Goal: Task Accomplishment & Management: Use online tool/utility

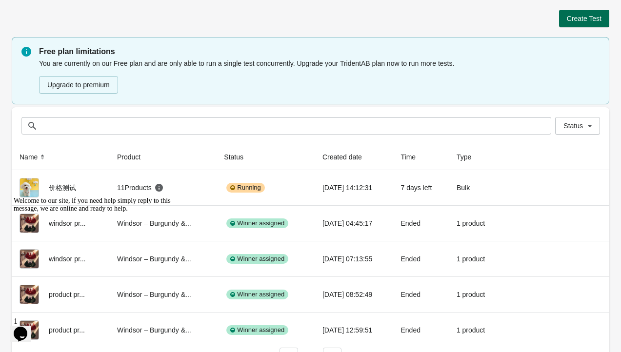
click at [576, 18] on span "Create Test" at bounding box center [584, 19] width 35 height 8
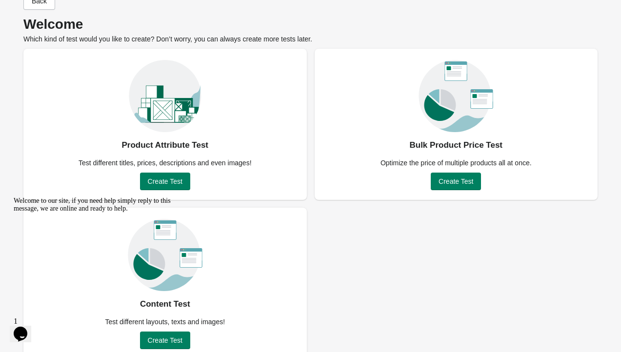
scroll to position [41, 0]
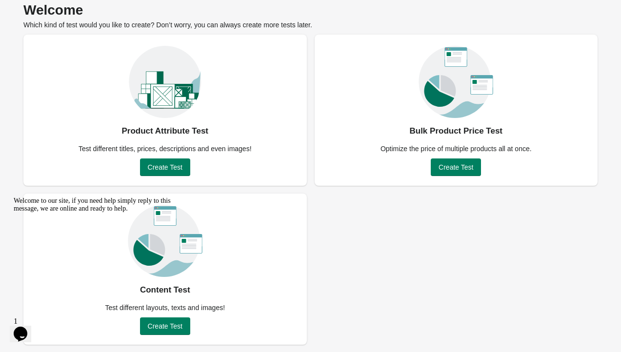
click at [14, 197] on icon "Chat attention grabber" at bounding box center [14, 197] width 0 height 0
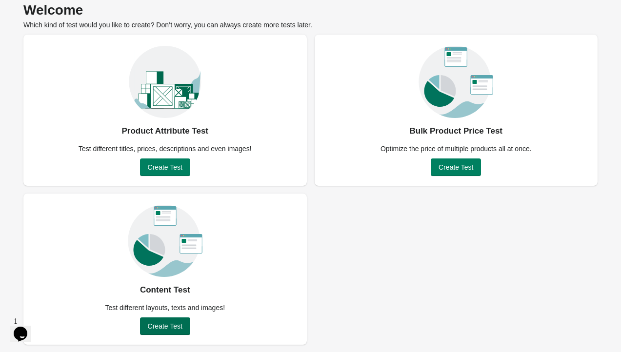
click at [181, 325] on span "Create Test" at bounding box center [165, 327] width 35 height 8
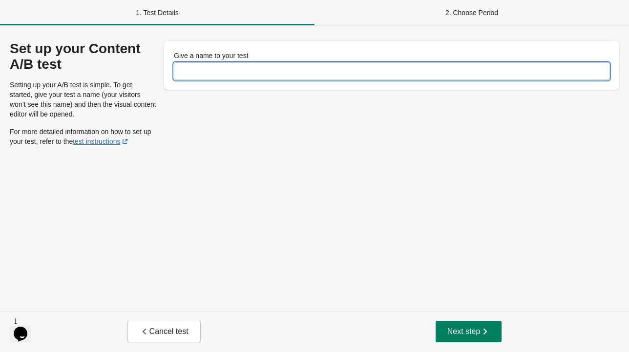
click at [256, 71] on input "Give a name to your test" at bounding box center [391, 71] width 435 height 18
type input "**"
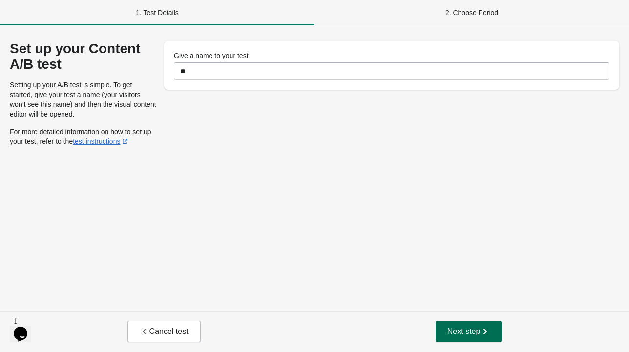
click at [469, 327] on span "Next step" at bounding box center [468, 332] width 43 height 10
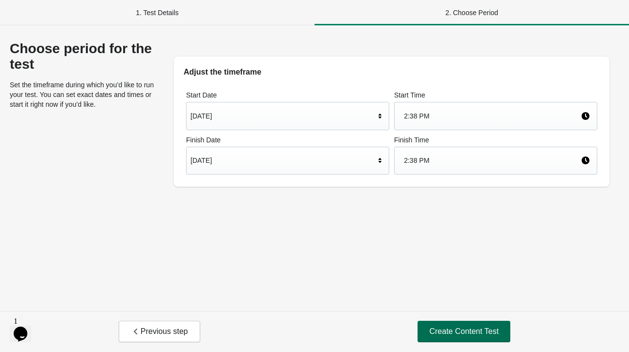
click at [452, 327] on span "Create Content Test" at bounding box center [463, 332] width 69 height 10
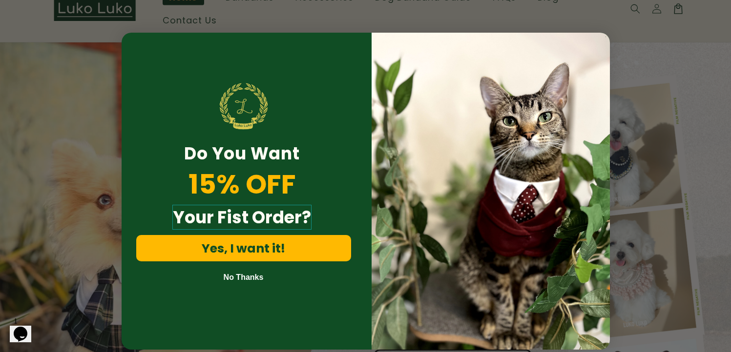
scroll to position [98, 0]
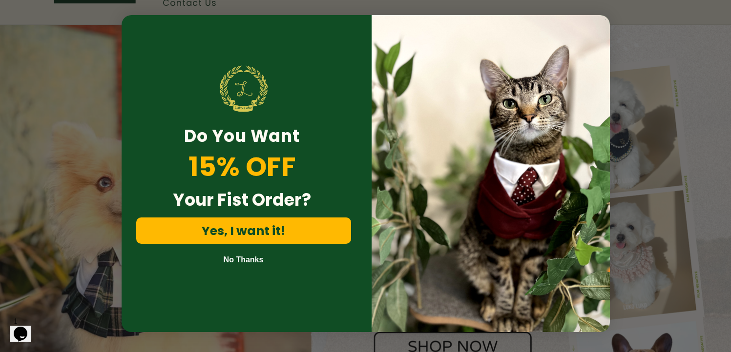
click at [243, 254] on button "No Thanks" at bounding box center [243, 260] width 215 height 12
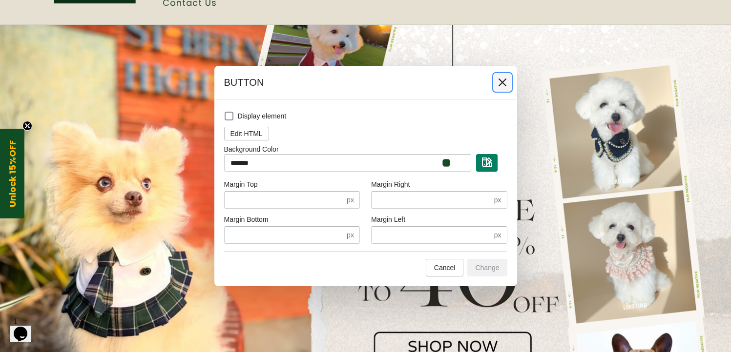
click at [501, 82] on icon at bounding box center [502, 83] width 8 height 8
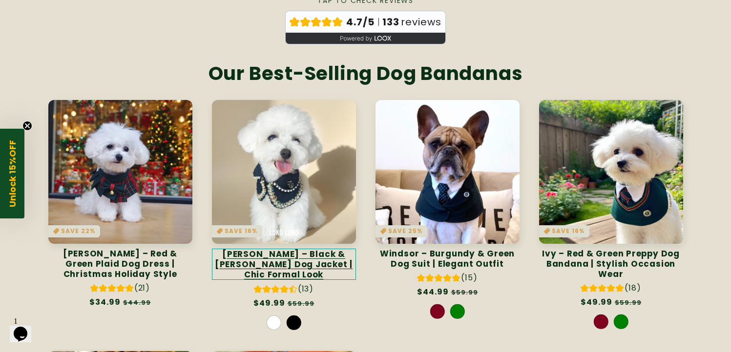
scroll to position [488, 0]
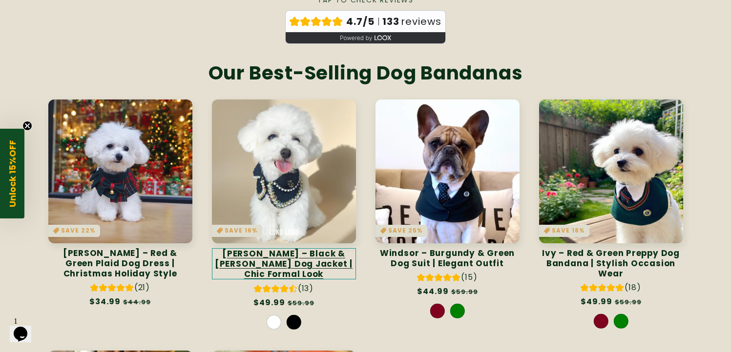
click at [294, 248] on link "[PERSON_NAME] – Black & [PERSON_NAME] Dog Jacket | Chic Formal Look" at bounding box center [284, 263] width 144 height 31
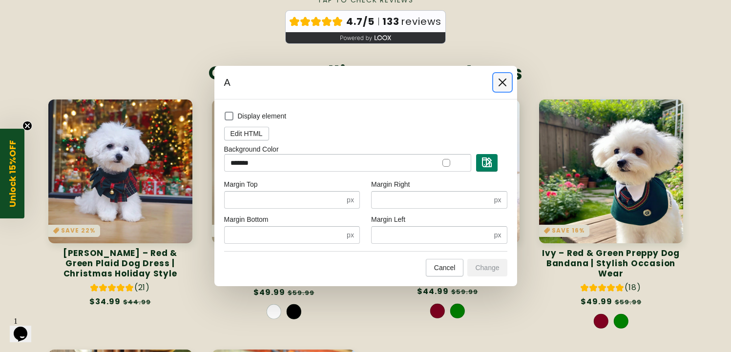
drag, startPoint x: 500, startPoint y: 81, endPoint x: 499, endPoint y: 152, distance: 70.8
click at [500, 81] on icon at bounding box center [502, 83] width 8 height 8
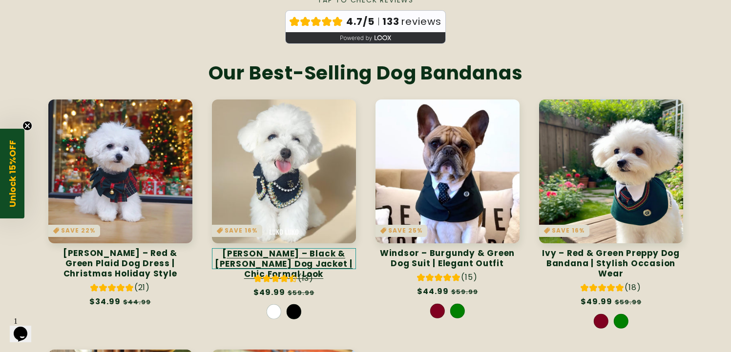
click at [307, 253] on link "[PERSON_NAME] – Black & [PERSON_NAME] Dog Jacket | Chic Formal Look" at bounding box center [284, 258] width 144 height 21
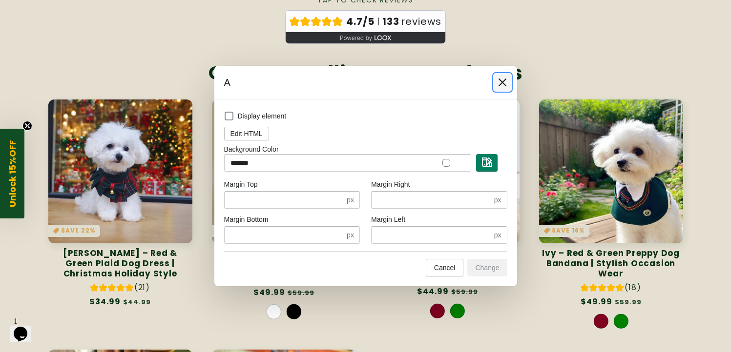
click at [506, 83] on icon at bounding box center [502, 83] width 10 height 10
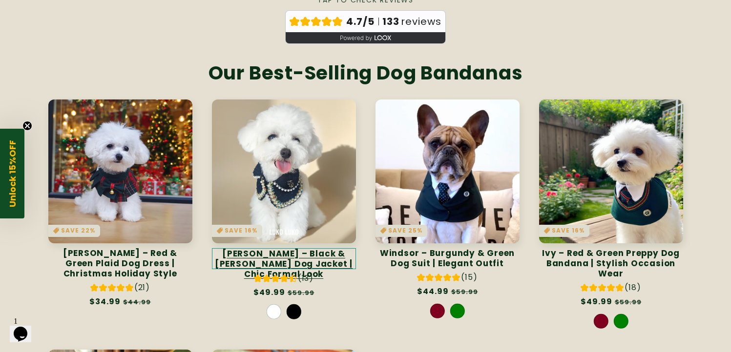
click at [310, 248] on link "[PERSON_NAME] – Black & [PERSON_NAME] Dog Jacket | Chic Formal Look" at bounding box center [284, 258] width 144 height 21
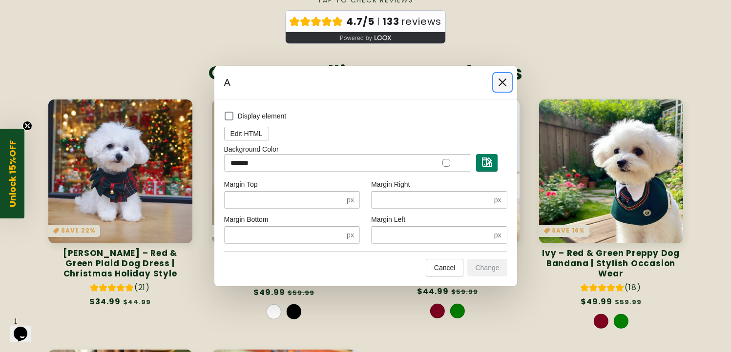
click at [502, 80] on icon at bounding box center [502, 83] width 10 height 10
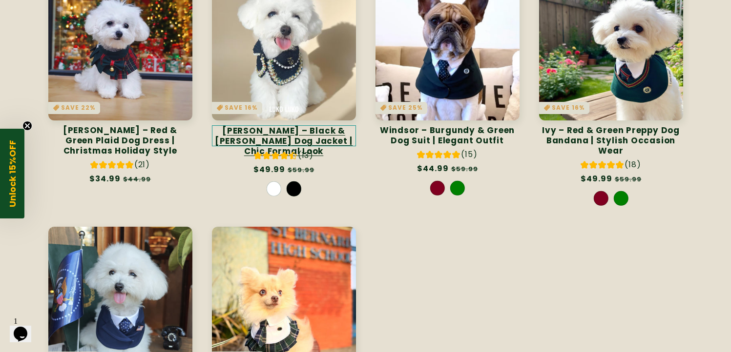
scroll to position [537, 0]
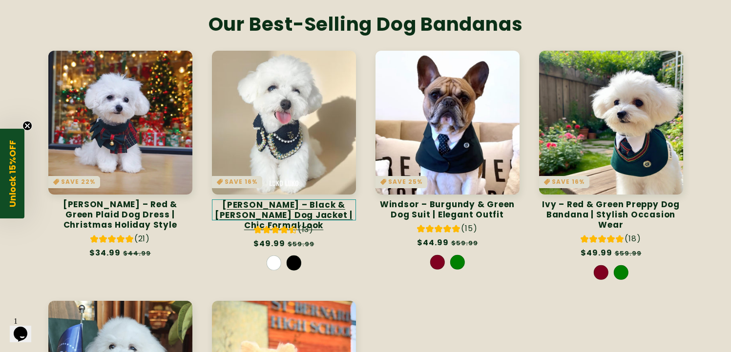
click at [300, 210] on link "[PERSON_NAME] – Black & [PERSON_NAME] Dog Jacket | Chic Formal Look" at bounding box center [284, 210] width 144 height 21
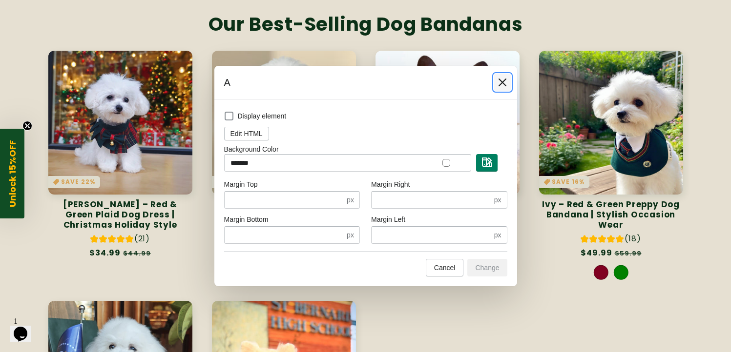
click at [505, 81] on icon at bounding box center [502, 83] width 10 height 10
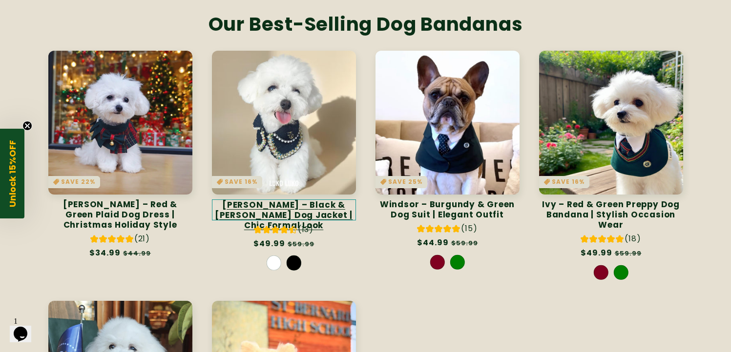
click at [294, 206] on link "[PERSON_NAME] – Black & [PERSON_NAME] Dog Jacket | Chic Formal Look" at bounding box center [284, 210] width 144 height 21
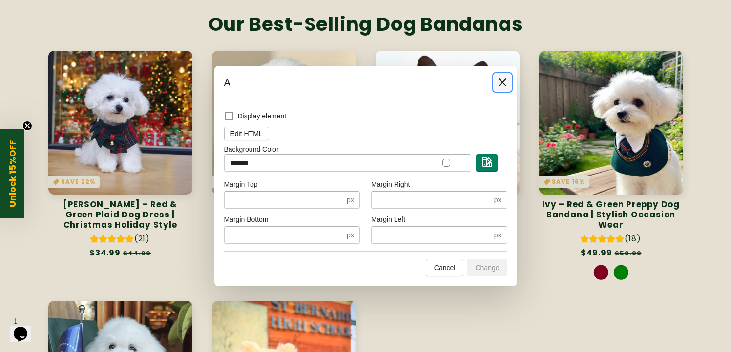
click at [503, 83] on icon at bounding box center [502, 83] width 8 height 8
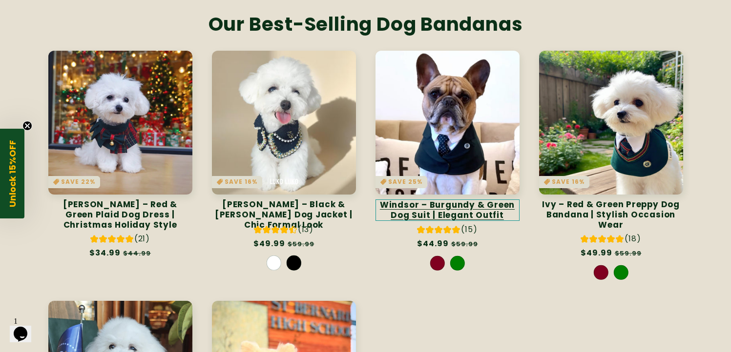
click at [446, 200] on link "Windsor – Burgundy & Green Dog Suit | Elegant Outfit" at bounding box center [447, 210] width 144 height 21
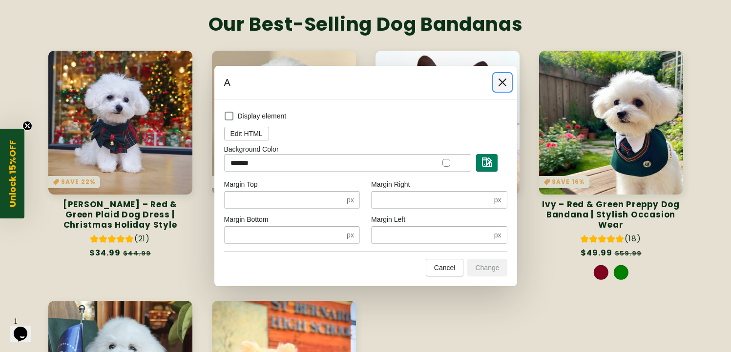
click at [497, 79] on icon at bounding box center [502, 83] width 10 height 10
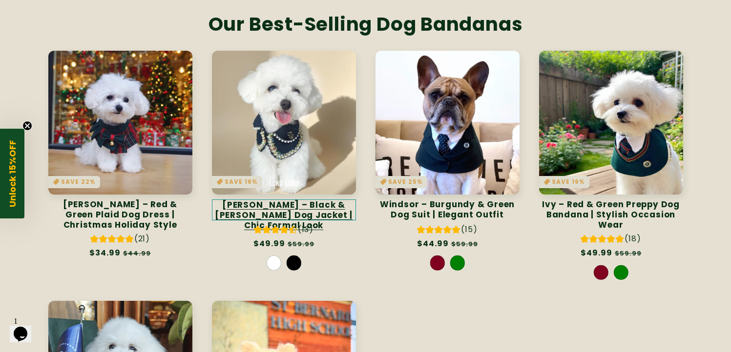
click at [343, 200] on link "[PERSON_NAME] – Black & [PERSON_NAME] Dog Jacket | Chic Formal Look" at bounding box center [284, 210] width 144 height 21
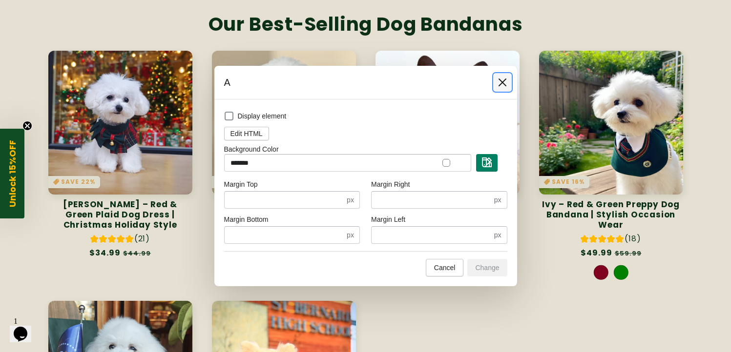
click at [506, 83] on icon at bounding box center [502, 83] width 10 height 10
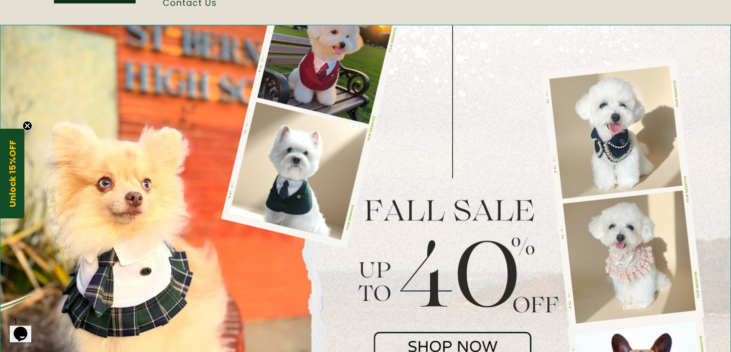
scroll to position [0, 0]
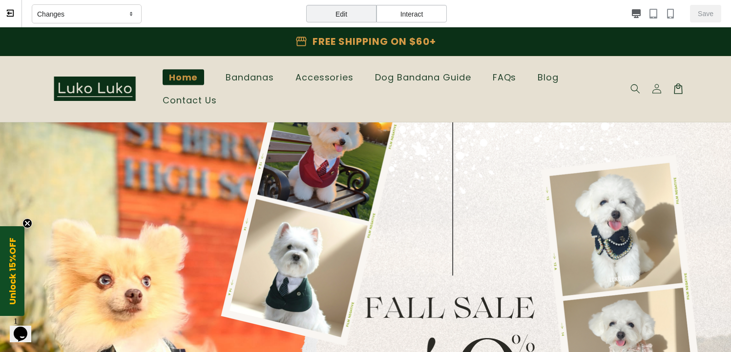
click at [431, 7] on div "Interact" at bounding box center [411, 14] width 70 height 18
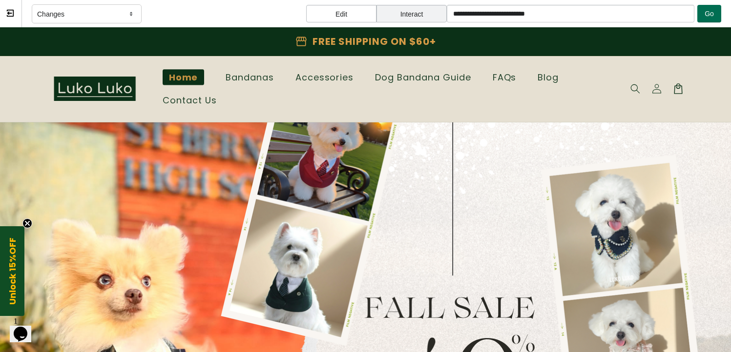
click at [621, 13] on button "Go" at bounding box center [709, 14] width 24 height 18
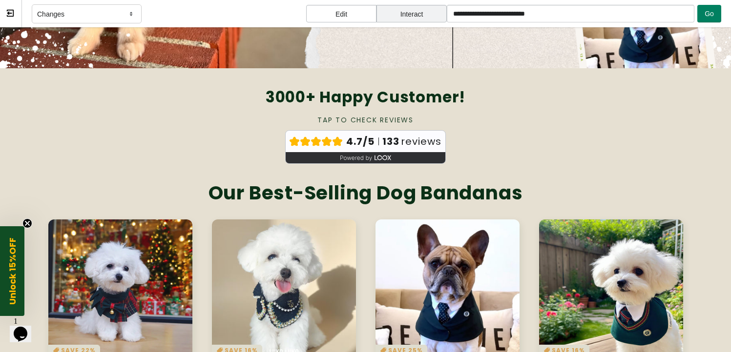
scroll to position [635, 0]
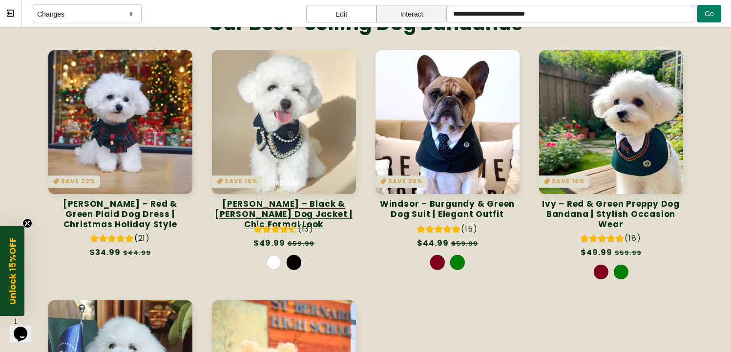
click at [303, 199] on link "[PERSON_NAME] – Black & [PERSON_NAME] Dog Jacket | Chic Formal Look" at bounding box center [284, 209] width 144 height 21
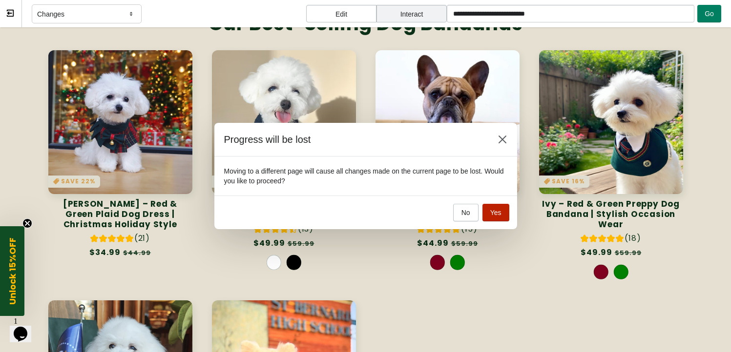
click at [501, 214] on button "Yes" at bounding box center [495, 213] width 27 height 18
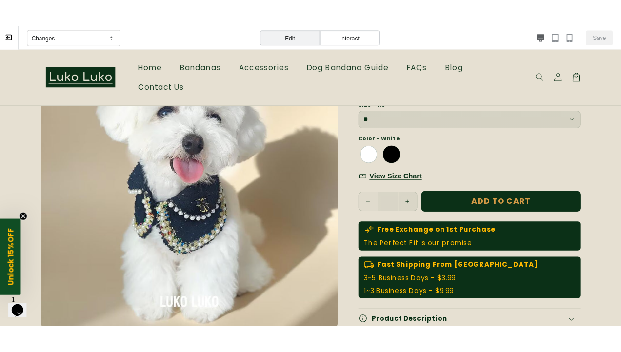
scroll to position [0, 0]
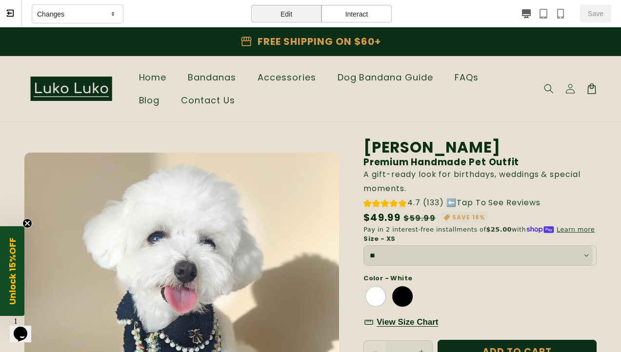
click at [15, 13] on span at bounding box center [11, 14] width 10 height 10
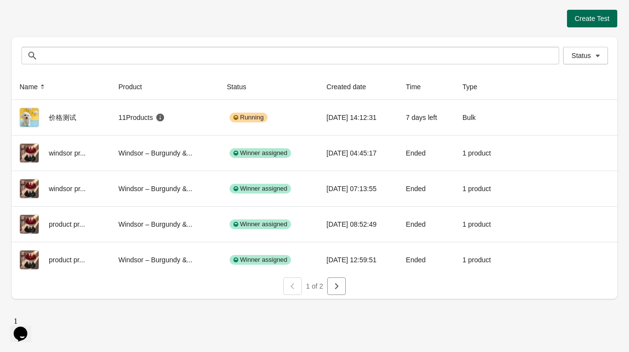
click at [604, 17] on span "Create Test" at bounding box center [592, 19] width 35 height 8
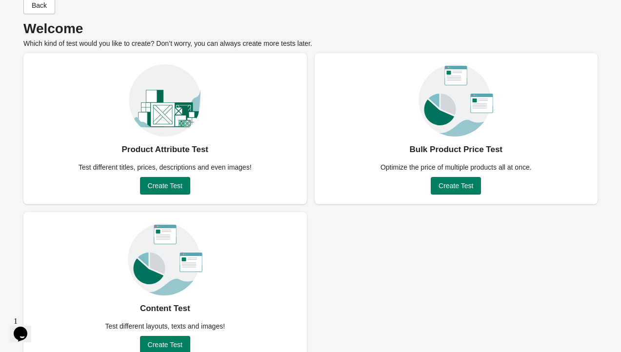
scroll to position [41, 0]
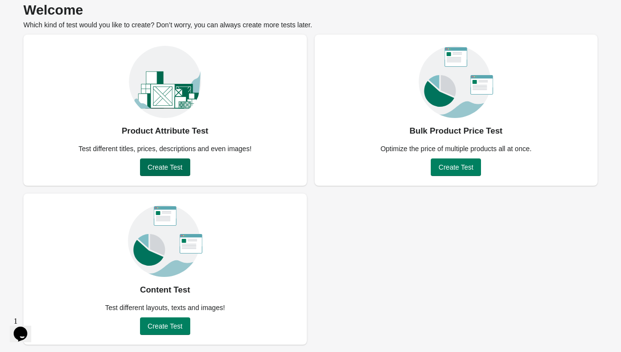
click at [165, 170] on span "Create Test" at bounding box center [165, 168] width 35 height 8
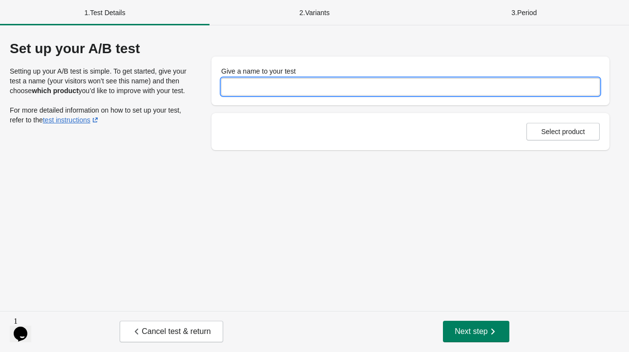
click at [310, 83] on input "Give a name to your test" at bounding box center [410, 87] width 378 height 18
type input "**"
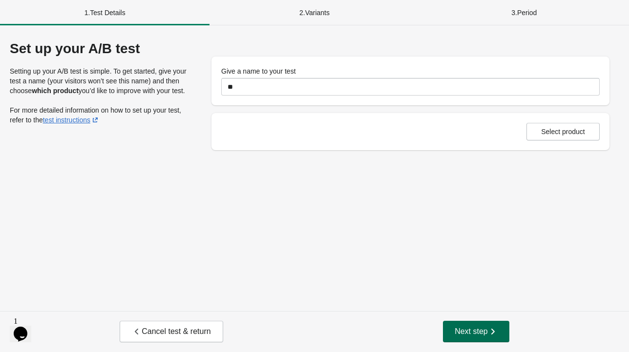
click at [462, 327] on span "Next step" at bounding box center [476, 332] width 43 height 10
click at [581, 130] on span "Select product" at bounding box center [563, 132] width 44 height 8
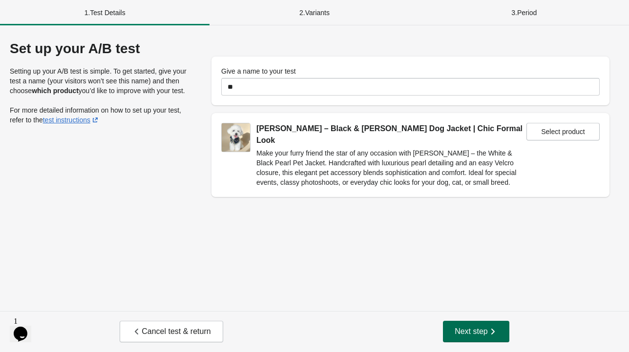
click at [462, 330] on span "Next step" at bounding box center [476, 332] width 43 height 10
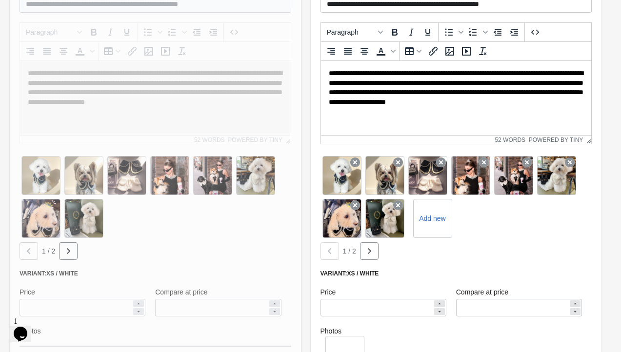
scroll to position [244, 0]
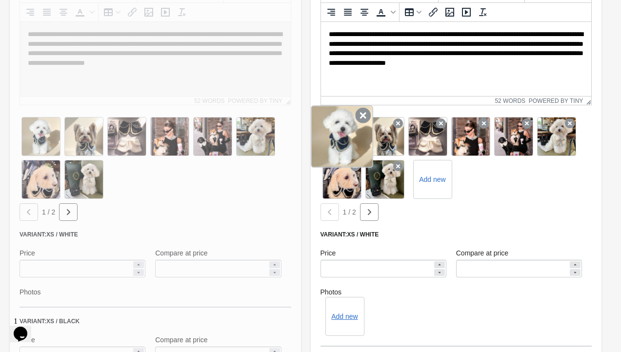
click at [362, 117] on icon at bounding box center [363, 116] width 16 height 16
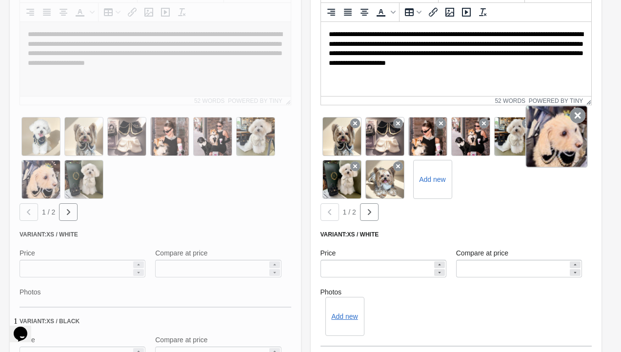
click at [580, 114] on icon at bounding box center [578, 116] width 16 height 16
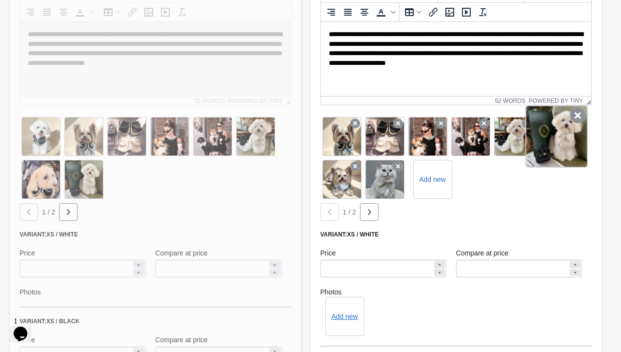
click at [579, 117] on icon at bounding box center [578, 116] width 16 height 16
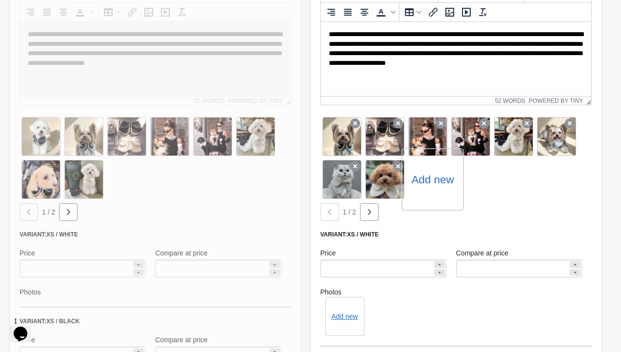
click at [439, 184] on label "Add new" at bounding box center [433, 180] width 42 height 16
click at [0, 0] on input "Add new" at bounding box center [0, 0] width 0 height 0
click at [434, 235] on div "Variant: XS / White" at bounding box center [457, 235] width 272 height 8
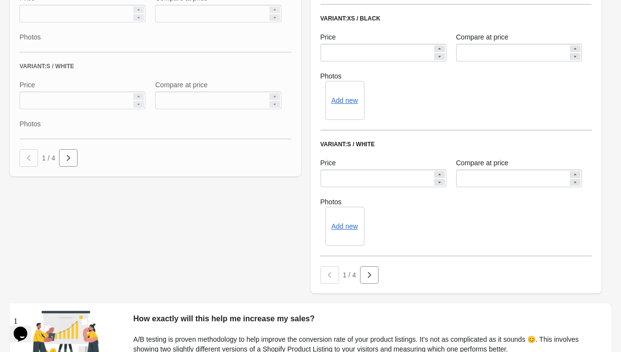
scroll to position [675, 0]
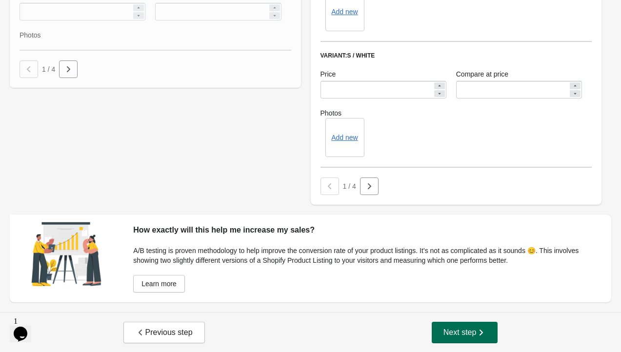
click at [463, 331] on span "Next step" at bounding box center [465, 333] width 43 height 10
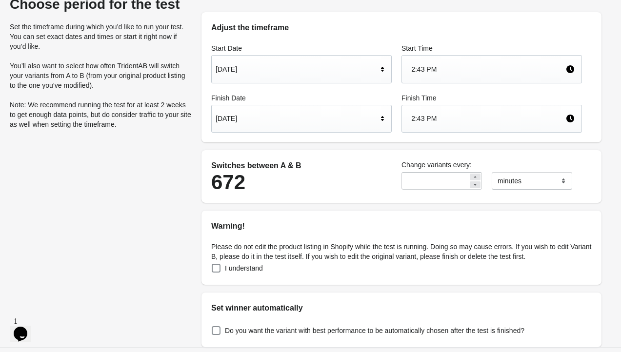
scroll to position [0, 0]
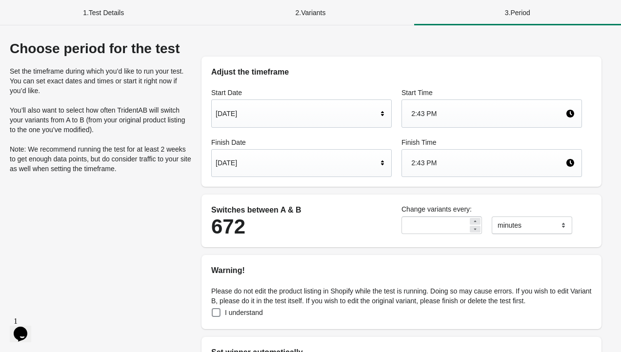
click at [317, 12] on div "2 . Variants" at bounding box center [310, 12] width 207 height 25
click at [303, 13] on div "2 . Variants" at bounding box center [310, 12] width 207 height 25
click at [312, 15] on div "2 . Variants" at bounding box center [310, 12] width 207 height 25
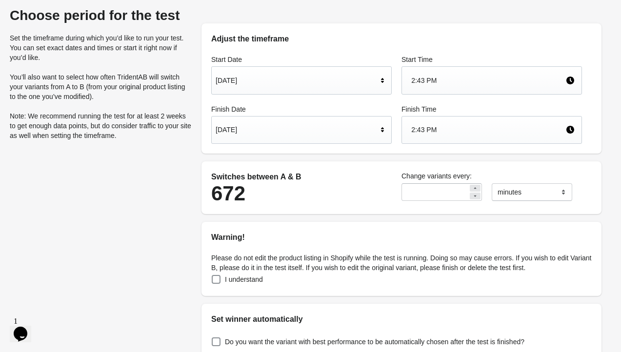
scroll to position [80, 0]
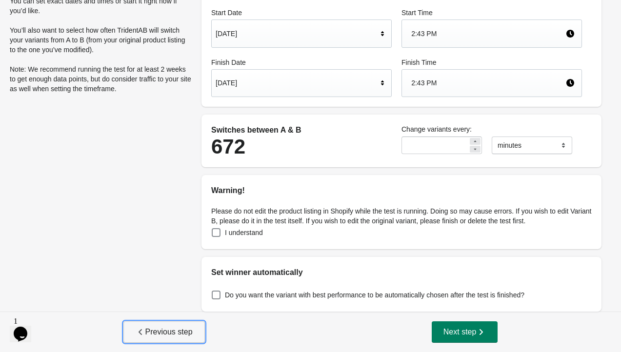
click at [162, 338] on button "Previous step" at bounding box center [165, 332] width 82 height 21
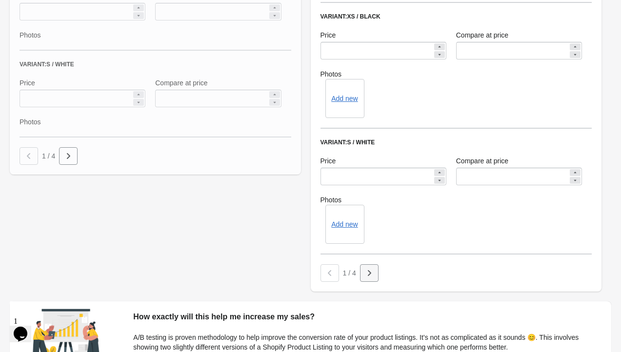
scroll to position [675, 0]
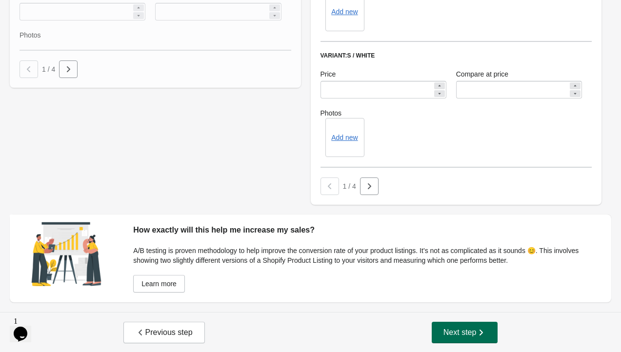
click at [449, 329] on span "Next step" at bounding box center [465, 333] width 43 height 10
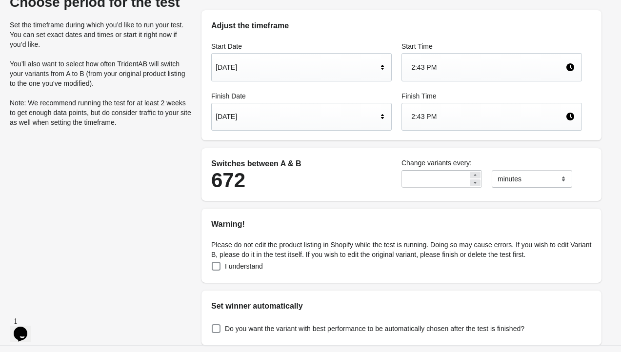
scroll to position [80, 0]
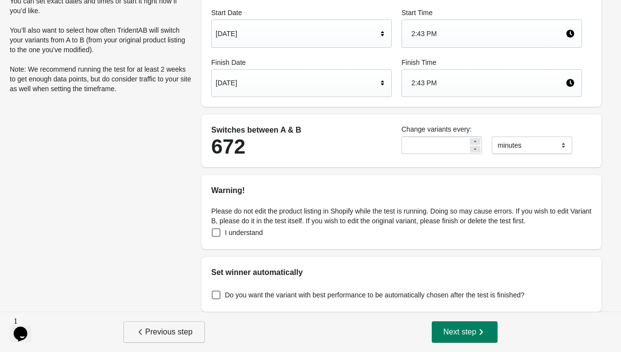
click at [156, 336] on span "Previous step" at bounding box center [164, 333] width 57 height 10
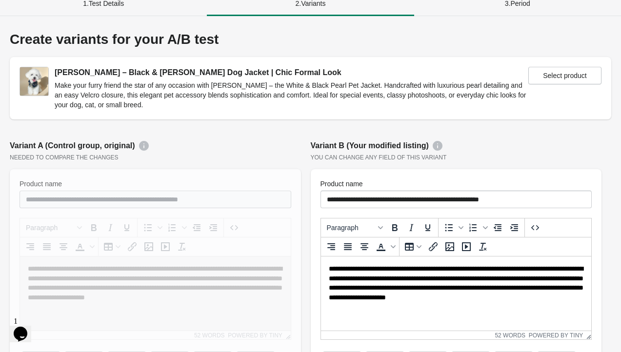
scroll to position [0, 0]
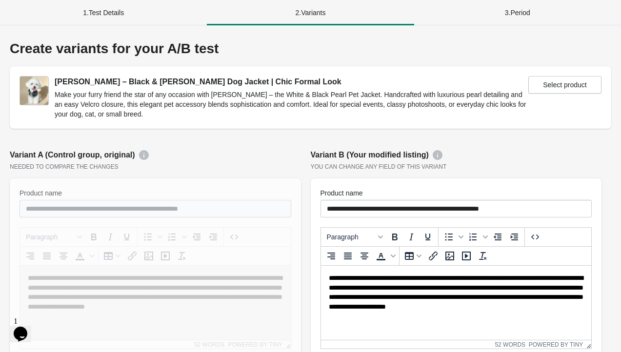
click at [113, 15] on div "1 . Test Details" at bounding box center [103, 12] width 207 height 25
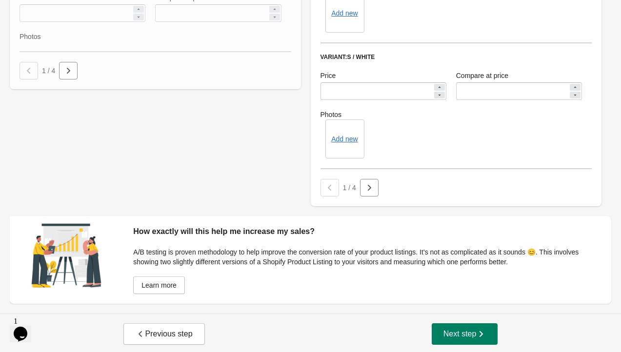
scroll to position [675, 0]
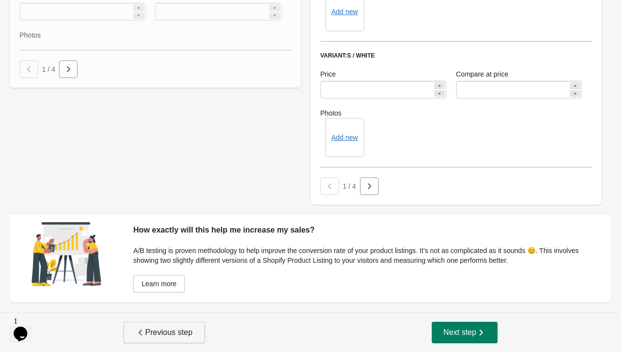
click at [173, 335] on span "Previous step" at bounding box center [164, 333] width 57 height 10
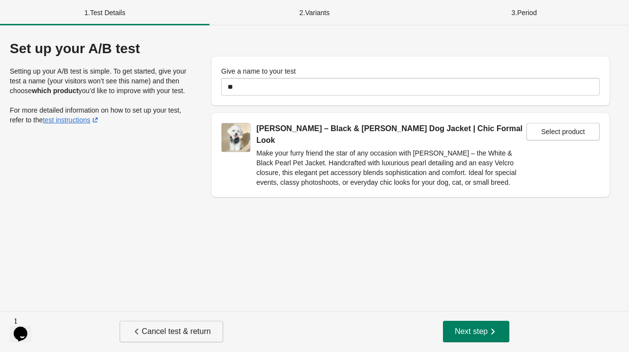
click at [173, 335] on span "Cancel test & return" at bounding box center [171, 332] width 79 height 10
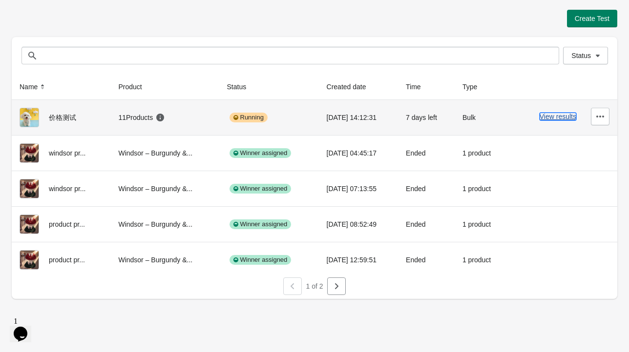
click at [561, 116] on button "View results" at bounding box center [557, 117] width 37 height 8
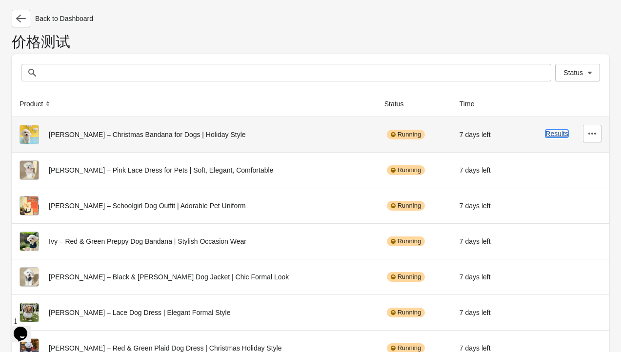
click at [561, 131] on button "Results" at bounding box center [557, 134] width 23 height 8
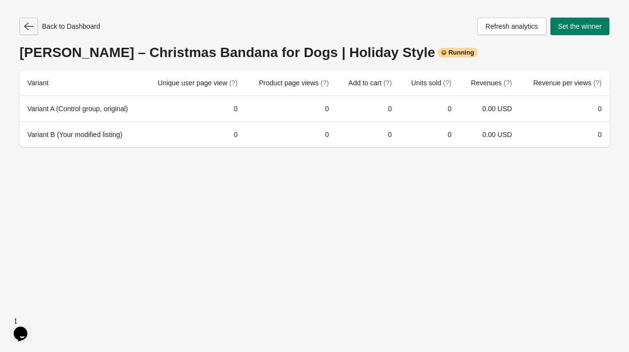
click at [32, 22] on icon "button" at bounding box center [29, 26] width 10 height 10
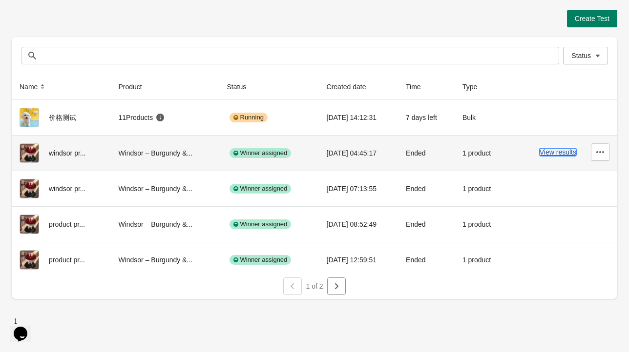
click at [559, 155] on button "View results" at bounding box center [557, 152] width 37 height 8
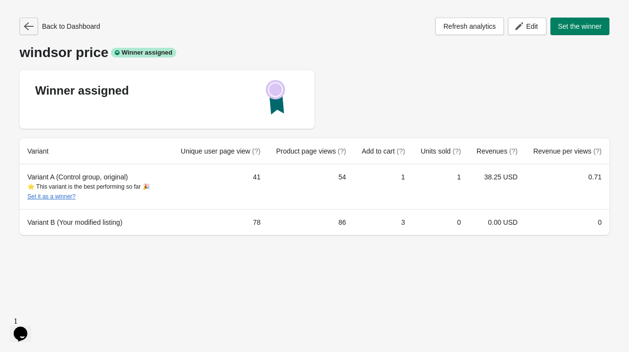
click at [28, 26] on icon "button" at bounding box center [29, 26] width 10 height 8
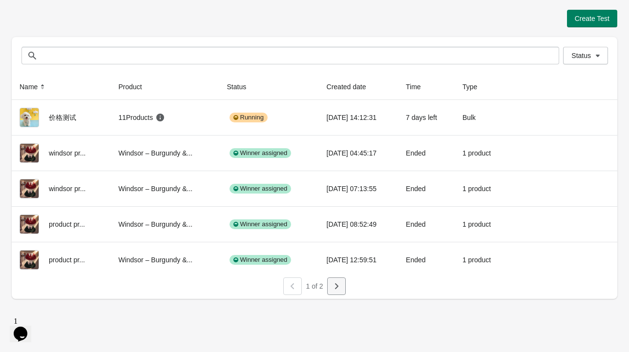
click at [337, 285] on icon "button" at bounding box center [336, 287] width 3 height 6
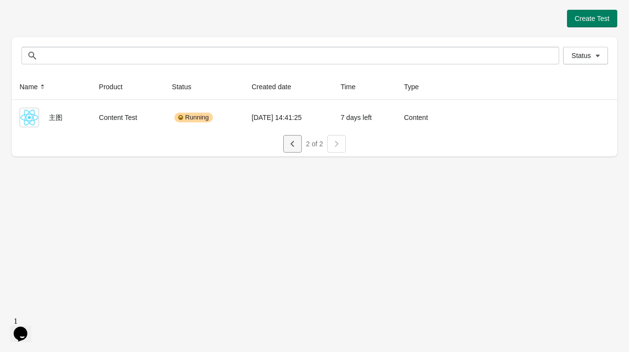
click at [291, 143] on icon "button" at bounding box center [291, 144] width 3 height 6
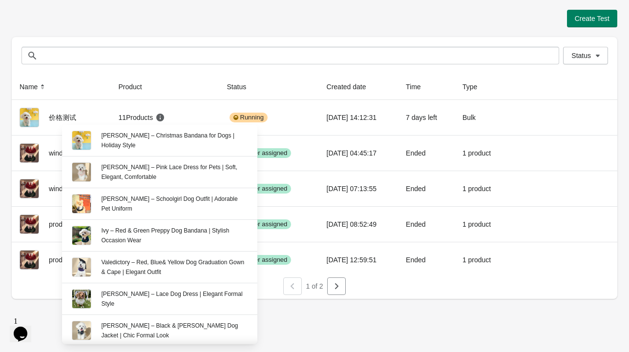
click at [85, 21] on div "Create Test" at bounding box center [314, 19] width 605 height 18
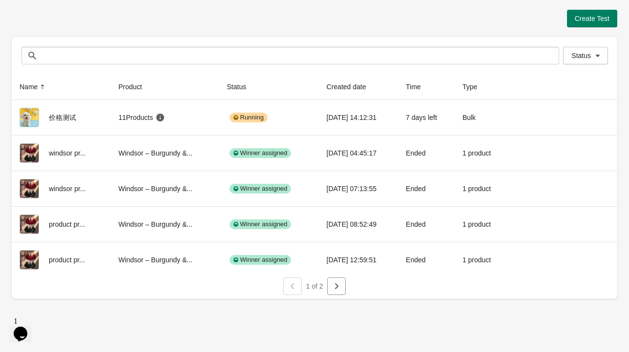
click at [339, 326] on div "Create Test Status Status Name Product Status Created date Time Type 价格测试 11 Pr…" at bounding box center [314, 176] width 629 height 352
